Goal: Navigation & Orientation: Find specific page/section

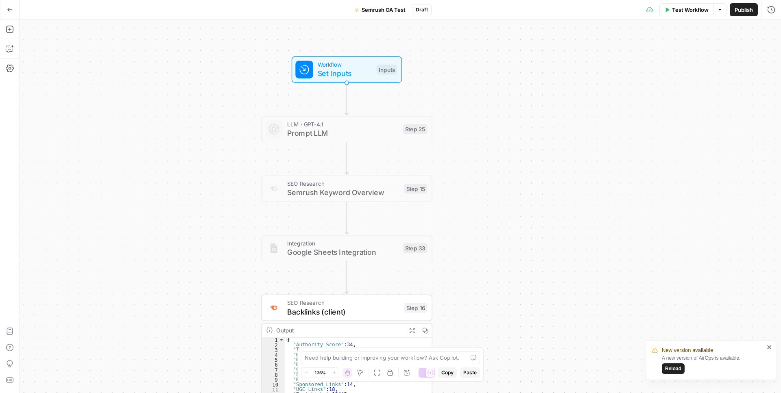
click at [16, 9] on button "Go Back" at bounding box center [9, 9] width 15 height 15
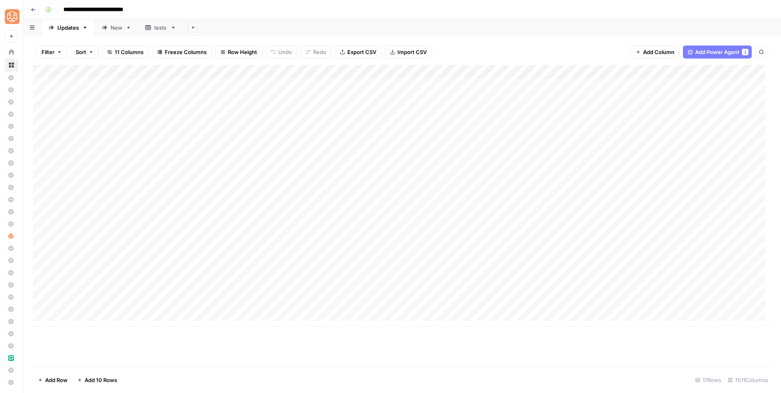
click at [118, 27] on div "New" at bounding box center [117, 28] width 12 height 8
